Goal: Check status

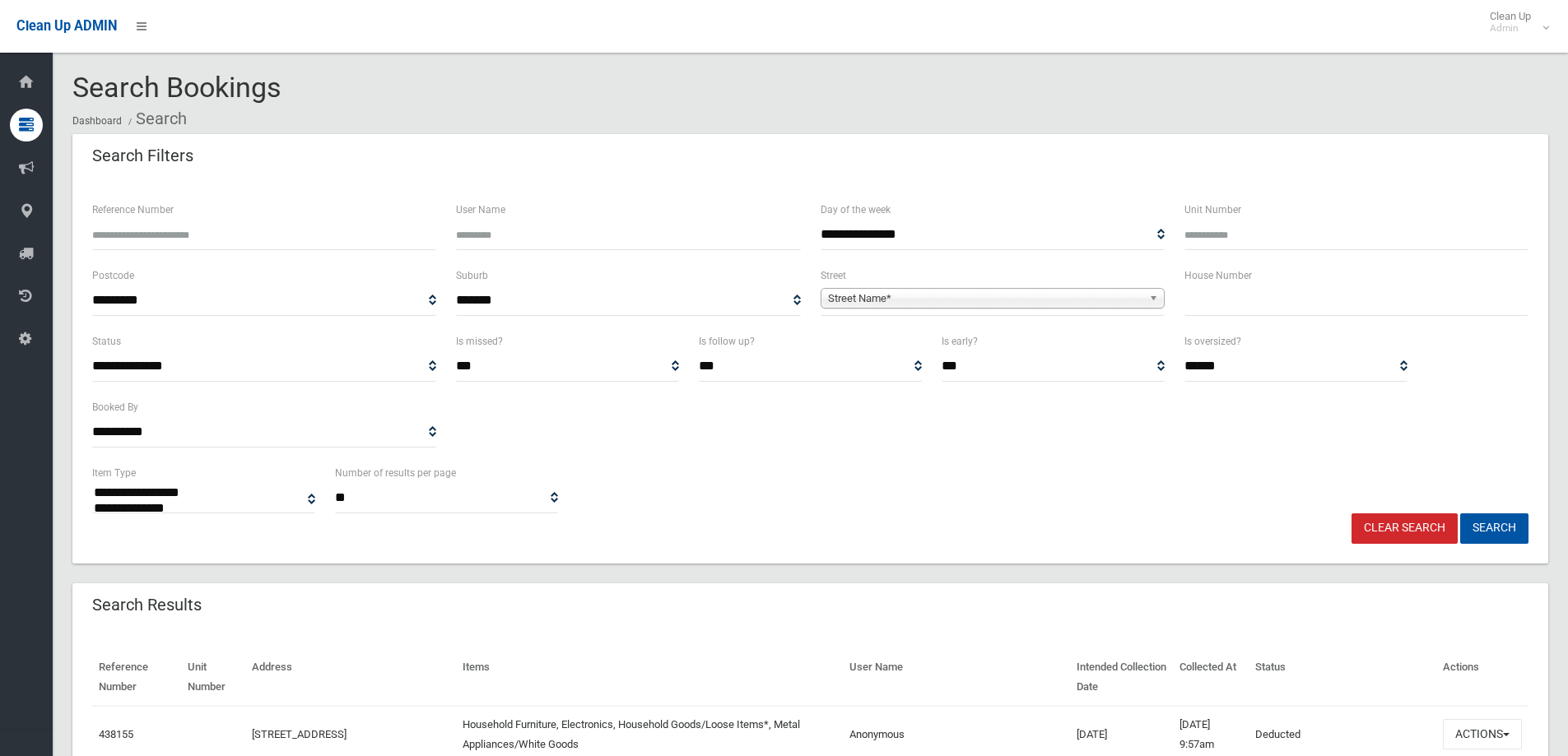
select select
type input "******"
click at [1461, 514] on button "Search" at bounding box center [1494, 529] width 68 height 31
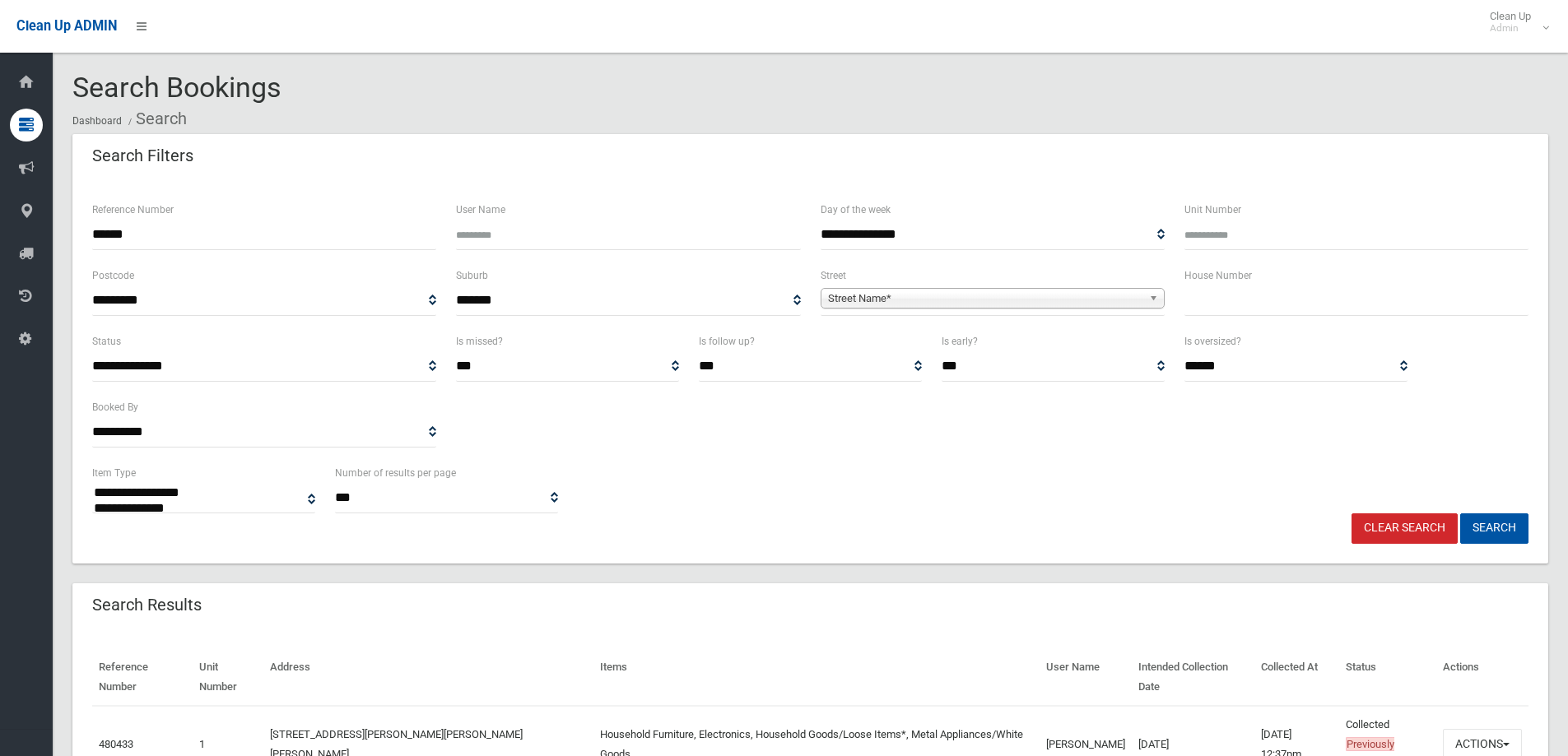
select select
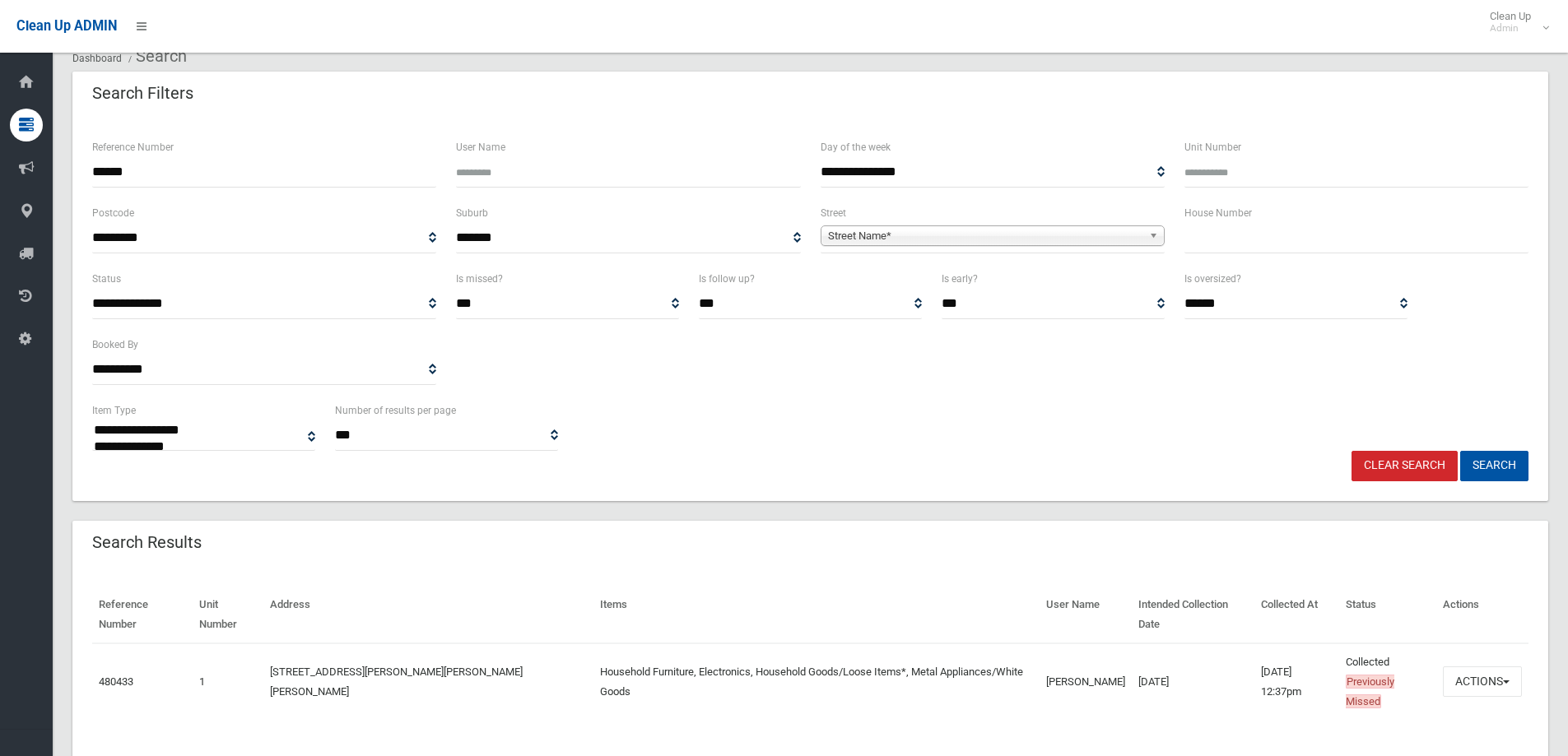
scroll to position [66, 0]
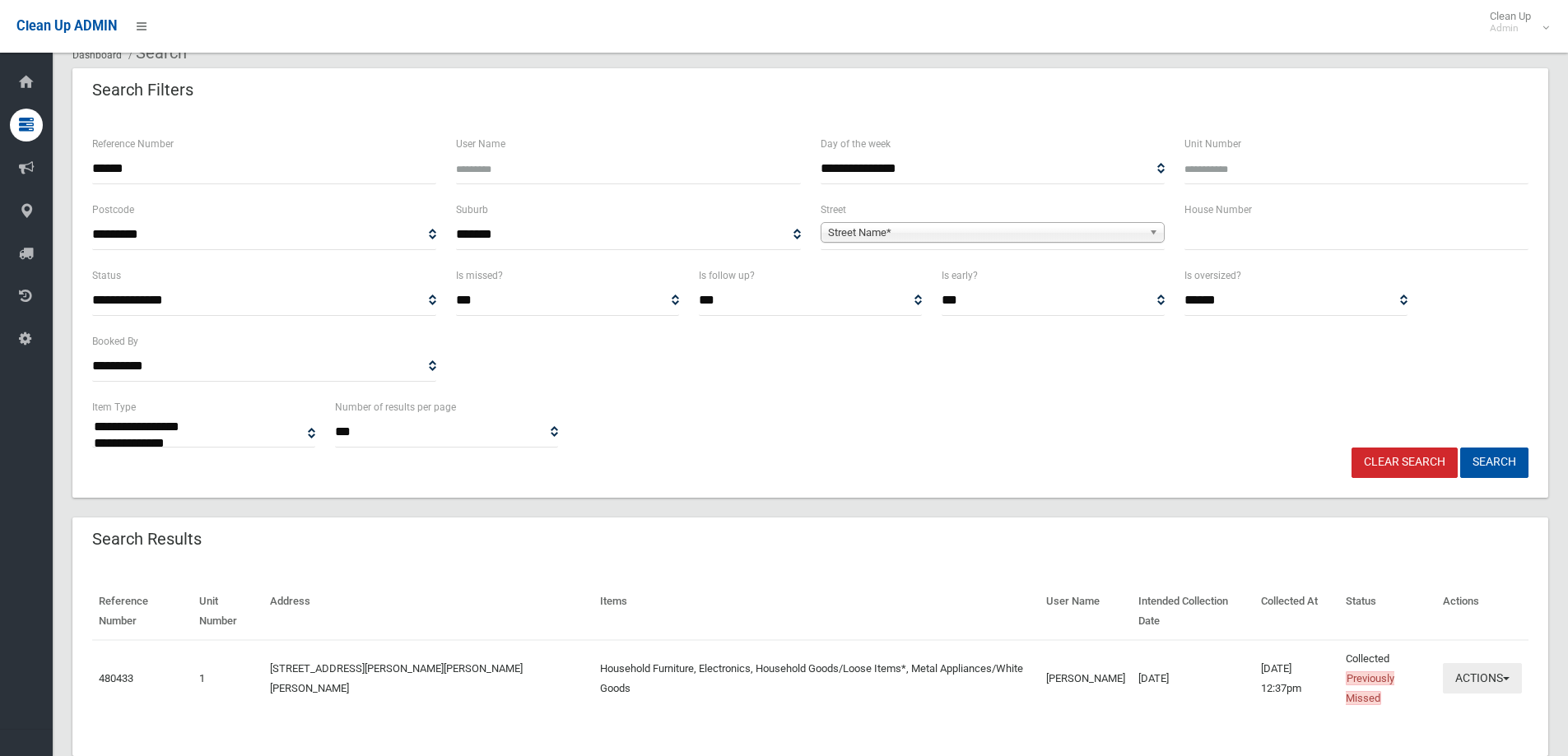
drag, startPoint x: 1517, startPoint y: 645, endPoint x: 1508, endPoint y: 649, distance: 9.8
click at [1517, 663] on button "Actions" at bounding box center [1482, 678] width 79 height 31
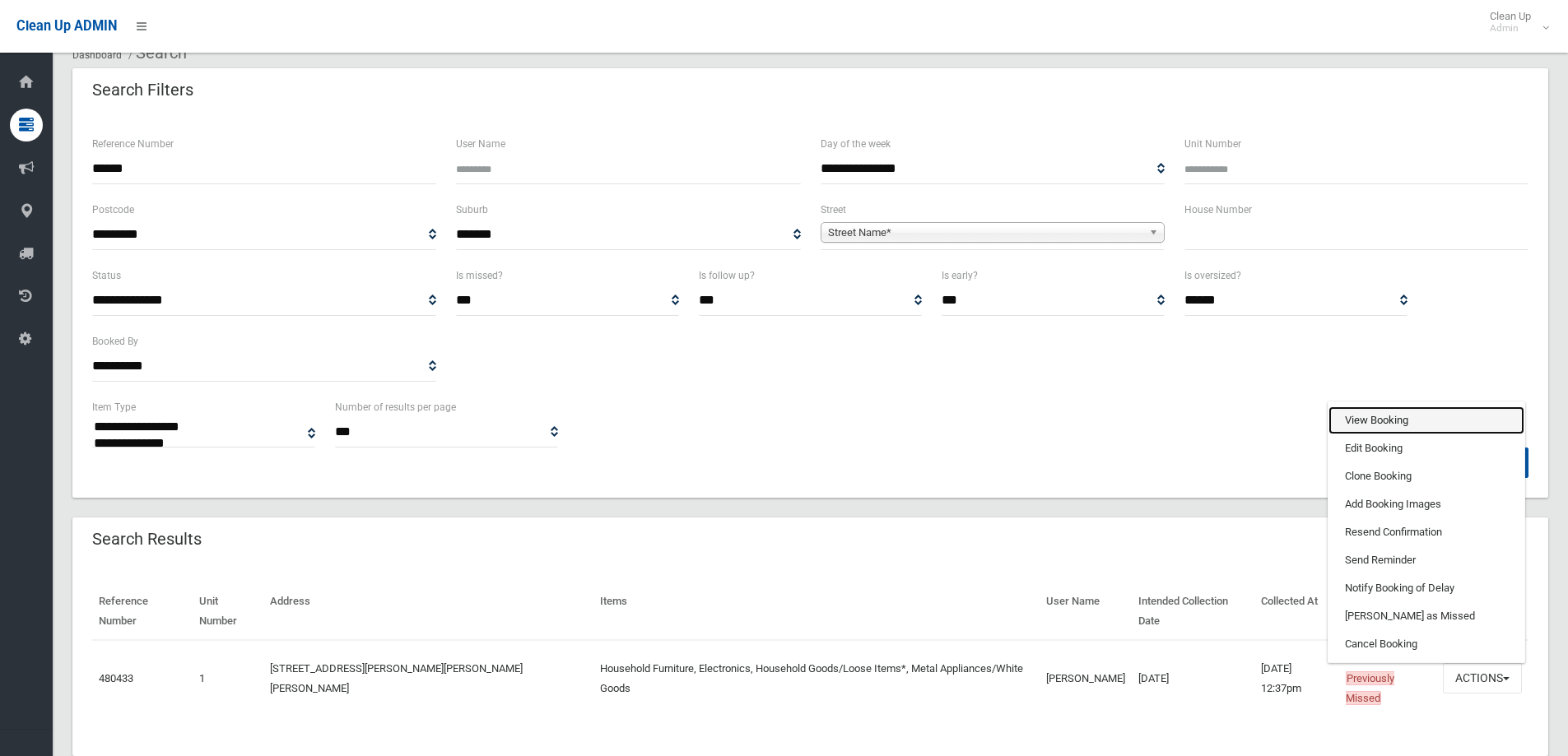
click at [1382, 407] on link "View Booking" at bounding box center [1426, 420] width 196 height 28
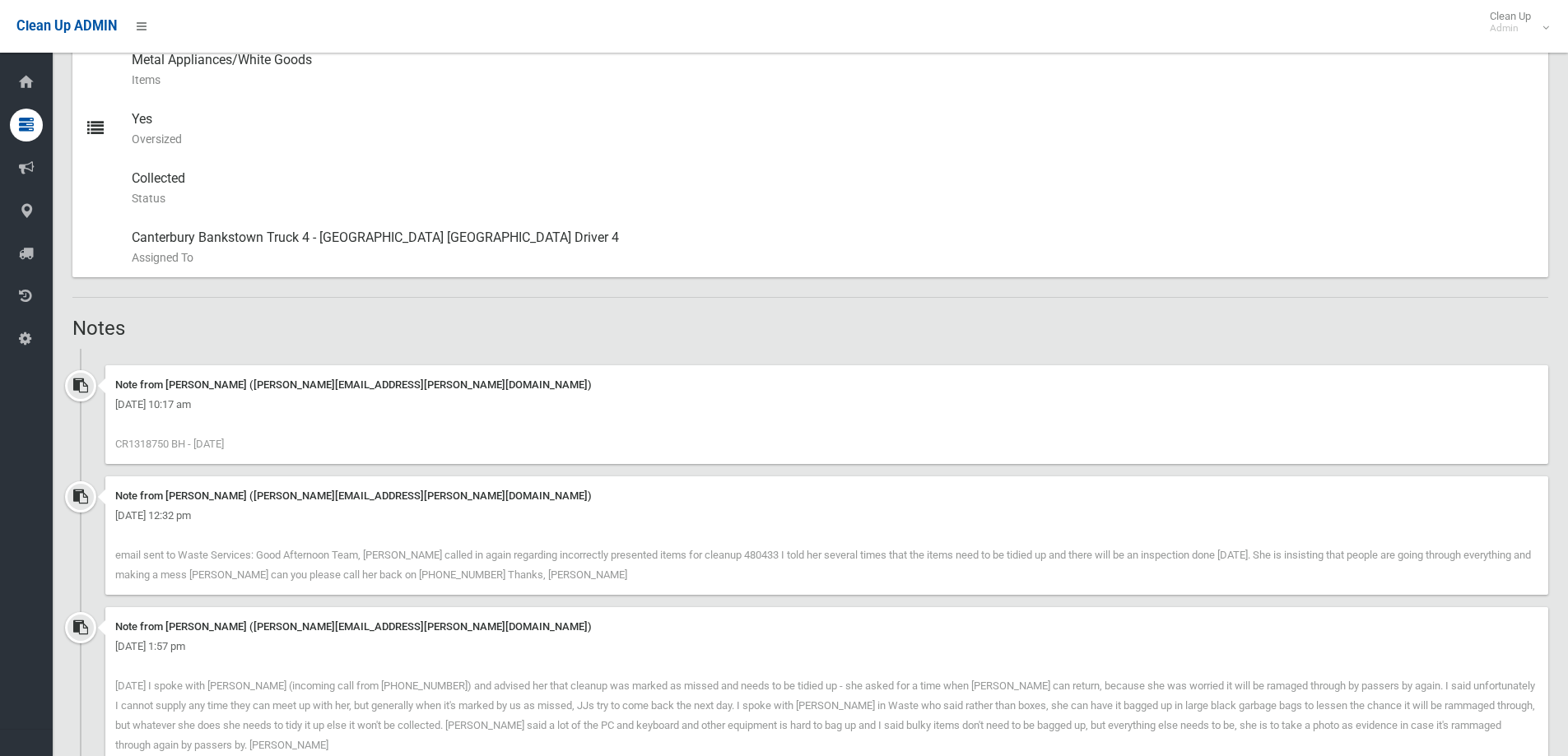
scroll to position [1480, 0]
